Goal: Information Seeking & Learning: Learn about a topic

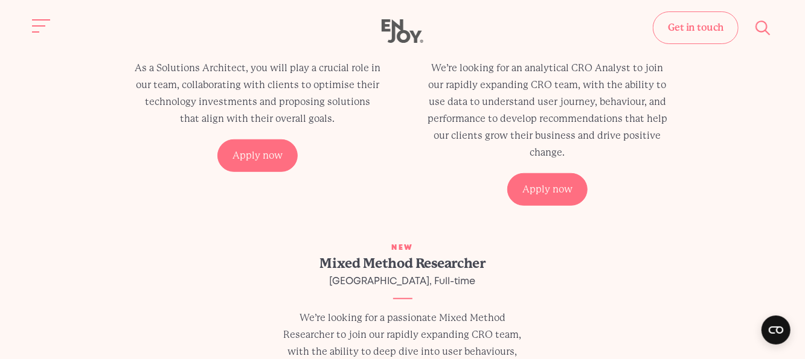
scroll to position [241, 0]
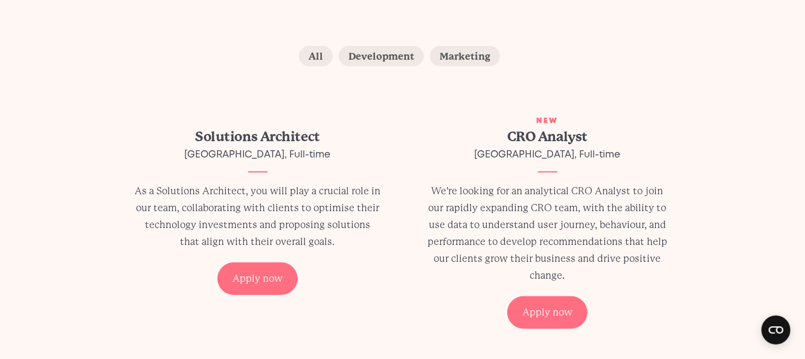
click at [555, 137] on h2 "CRO Analyst" at bounding box center [547, 136] width 246 height 19
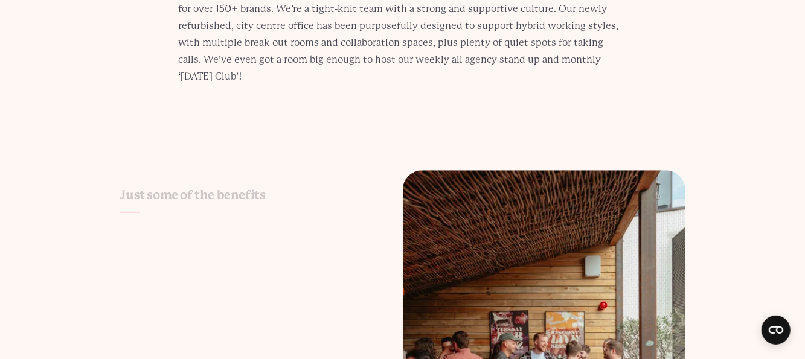
scroll to position [1630, 0]
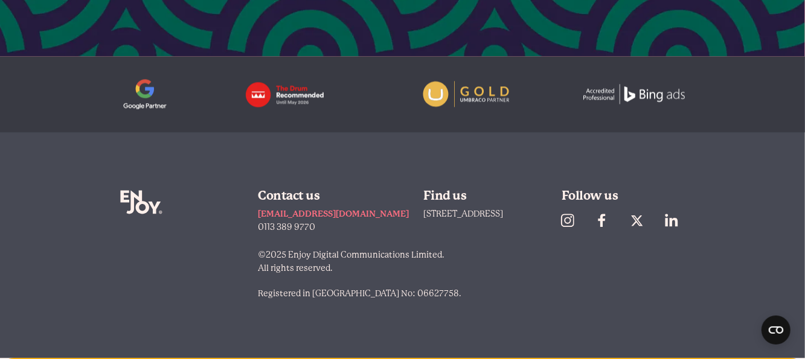
scroll to position [1416, 0]
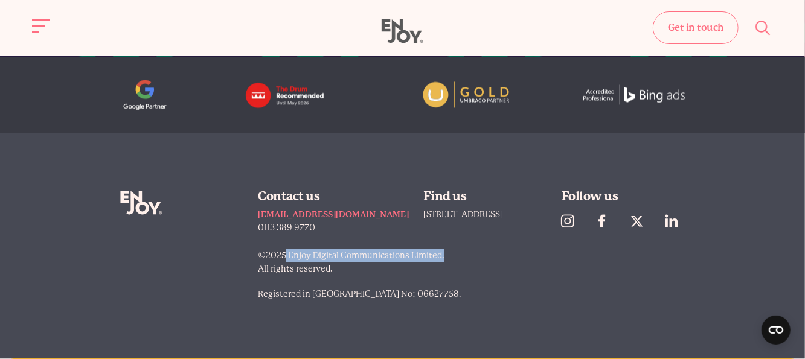
drag, startPoint x: 292, startPoint y: 256, endPoint x: 461, endPoint y: 254, distance: 169.6
click at [461, 254] on p "©2025 Enjoy Digital Communications Limited. All rights reserved." at bounding box center [471, 262] width 427 height 27
copy p "Enjoy Digital Communications Limited."
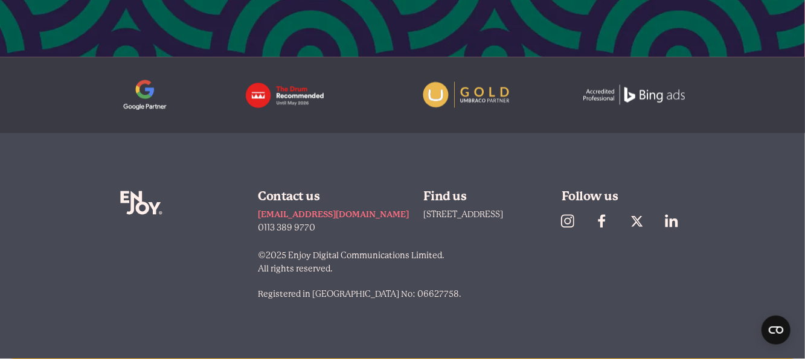
click at [483, 279] on div "©2025 Enjoy Digital Communications Limited. All rights reserved. Registered in …" at bounding box center [471, 281] width 427 height 64
drag, startPoint x: 293, startPoint y: 256, endPoint x: 457, endPoint y: 249, distance: 164.3
click at [456, 249] on p "©2025 Enjoy Digital Communications Limited. All rights reserved." at bounding box center [471, 262] width 427 height 27
copy p "Enjoy Digital Communications Limited."
click at [360, 156] on div "Enjoy Digital Contact us [EMAIL_ADDRESS][DOMAIN_NAME] 0113 389 9770 Find us [ST…" at bounding box center [402, 246] width 565 height 226
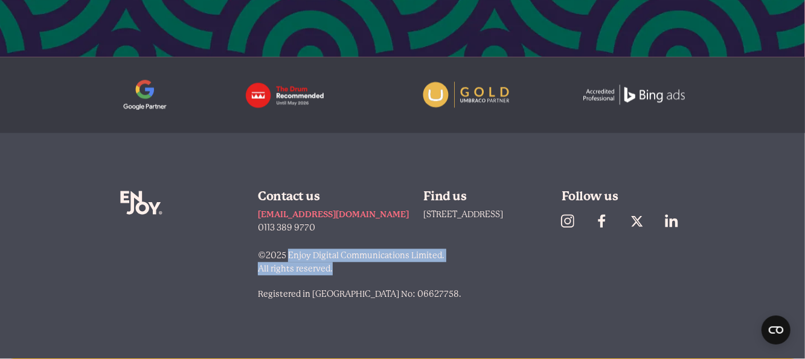
drag, startPoint x: 296, startPoint y: 254, endPoint x: 459, endPoint y: 266, distance: 163.4
click at [465, 265] on p "©2025 Enjoy Digital Communications Limited. All rights reserved." at bounding box center [471, 262] width 427 height 27
copy p "Enjoy Digital Communications Limited. All rights reserved."
